Goal: Task Accomplishment & Management: Manage account settings

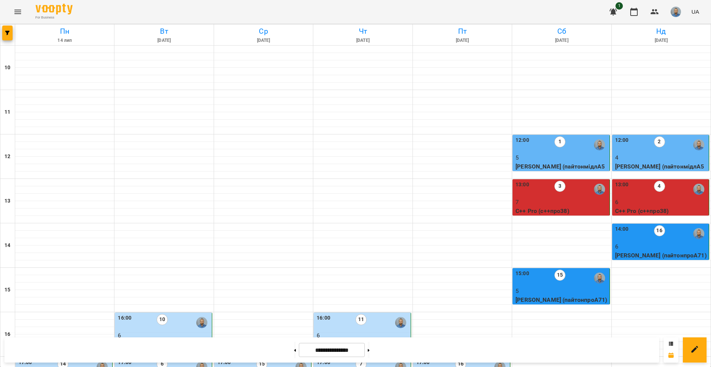
click at [345, 341] on div "**********" at bounding box center [331, 349] width 654 height 25
click at [347, 346] on input "**********" at bounding box center [332, 350] width 66 height 14
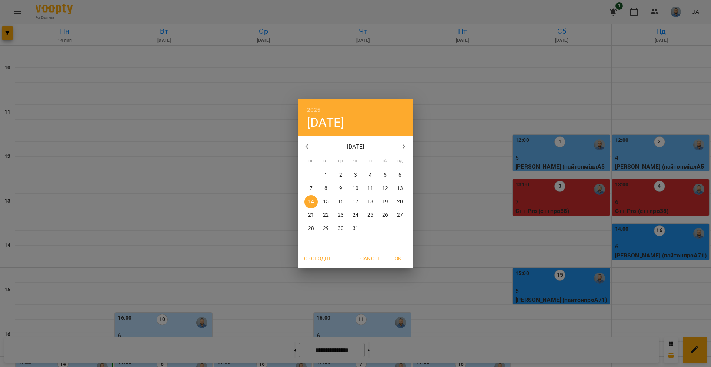
click at [400, 144] on icon "button" at bounding box center [403, 146] width 9 height 9
click at [402, 189] on p "10" at bounding box center [400, 188] width 6 height 7
type input "**********"
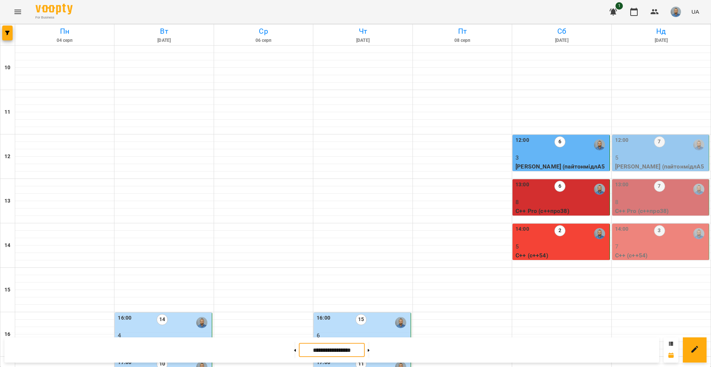
scroll to position [37, 0]
click at [676, 136] on div "12:00 7" at bounding box center [661, 144] width 92 height 17
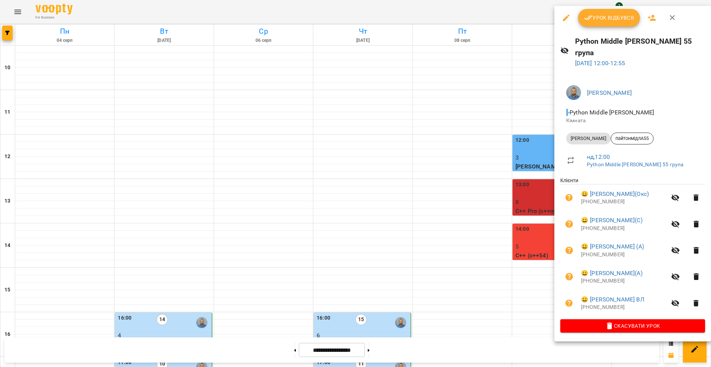
click at [611, 17] on span "Урок відбувся" at bounding box center [609, 17] width 50 height 9
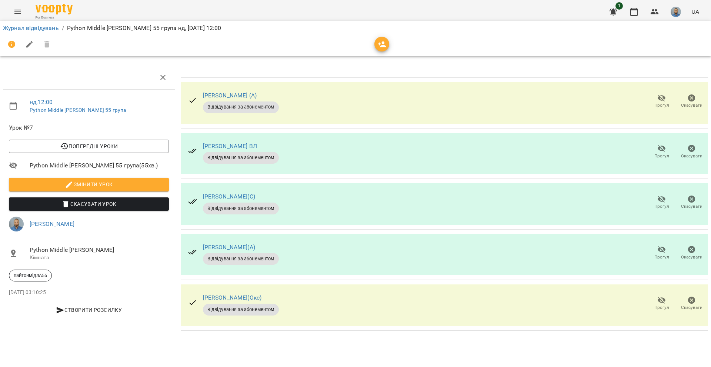
click at [654, 98] on span "Прогул" at bounding box center [661, 101] width 21 height 15
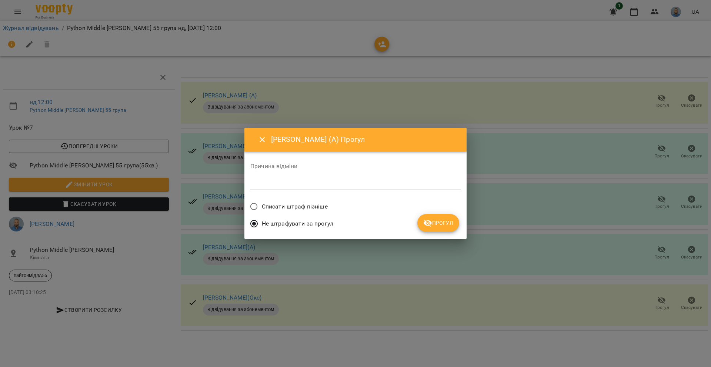
click at [434, 232] on div "Не штрафувати за прогул" at bounding box center [355, 224] width 210 height 17
click at [432, 220] on span "Прогул" at bounding box center [438, 222] width 30 height 9
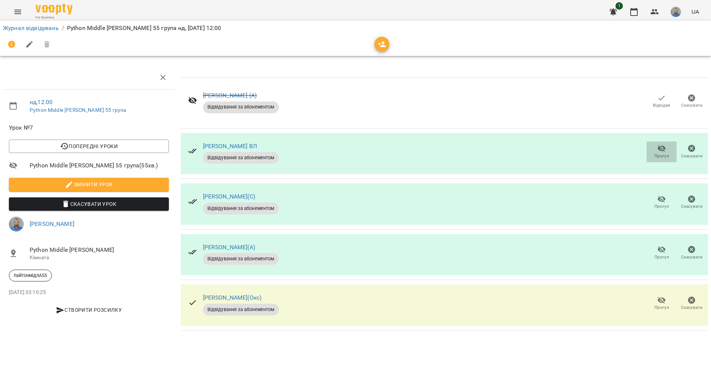
click at [663, 150] on icon "button" at bounding box center [661, 148] width 9 height 9
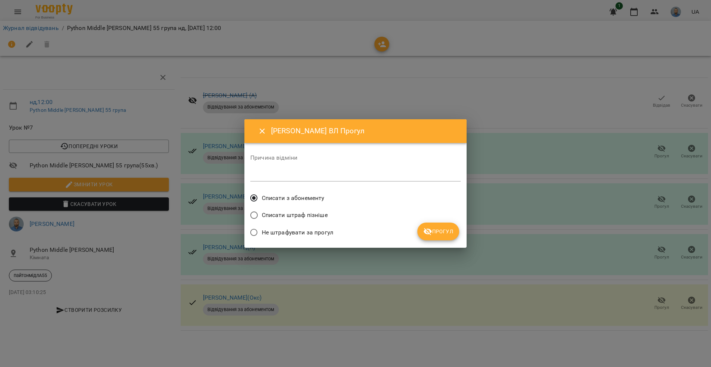
click at [442, 220] on div "Списати штраф пізніше" at bounding box center [355, 215] width 210 height 17
click at [438, 225] on button "Прогул" at bounding box center [438, 231] width 42 height 18
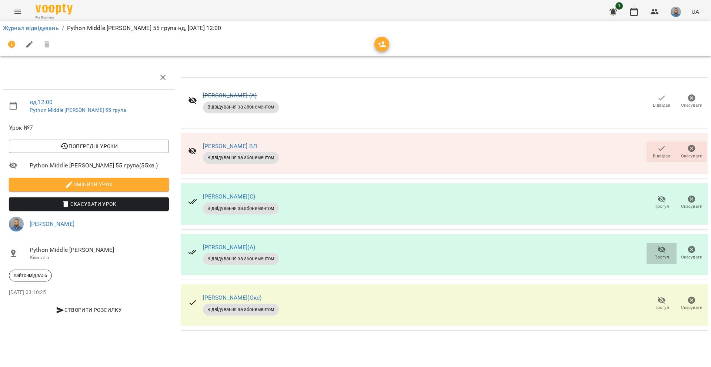
click at [663, 250] on icon "button" at bounding box center [661, 249] width 9 height 9
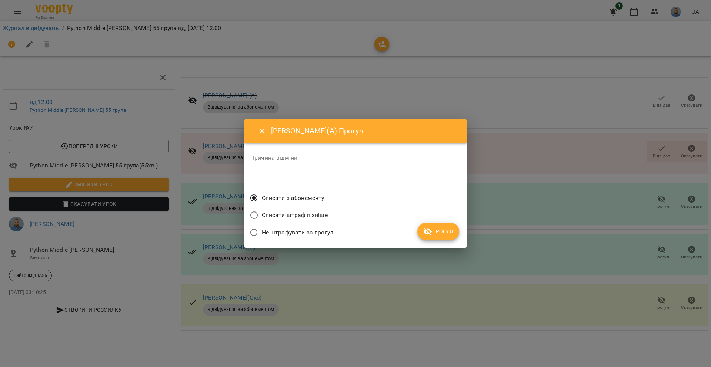
click at [439, 231] on span "Прогул" at bounding box center [438, 231] width 30 height 9
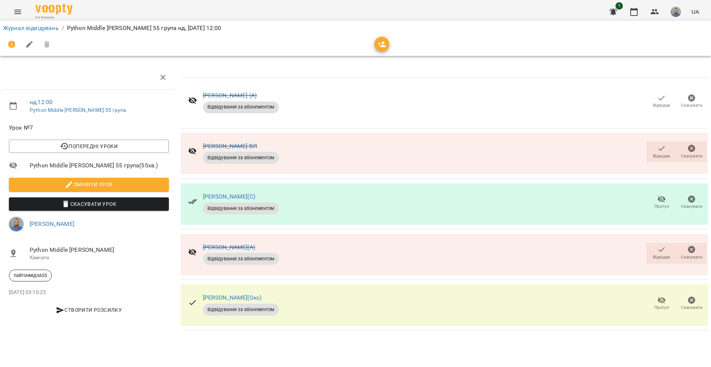
click at [667, 308] on span "Прогул" at bounding box center [661, 307] width 15 height 6
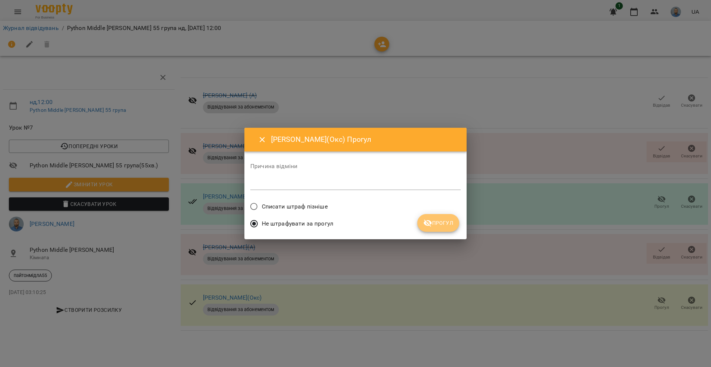
click at [439, 226] on span "Прогул" at bounding box center [438, 222] width 30 height 9
